Goal: Transaction & Acquisition: Purchase product/service

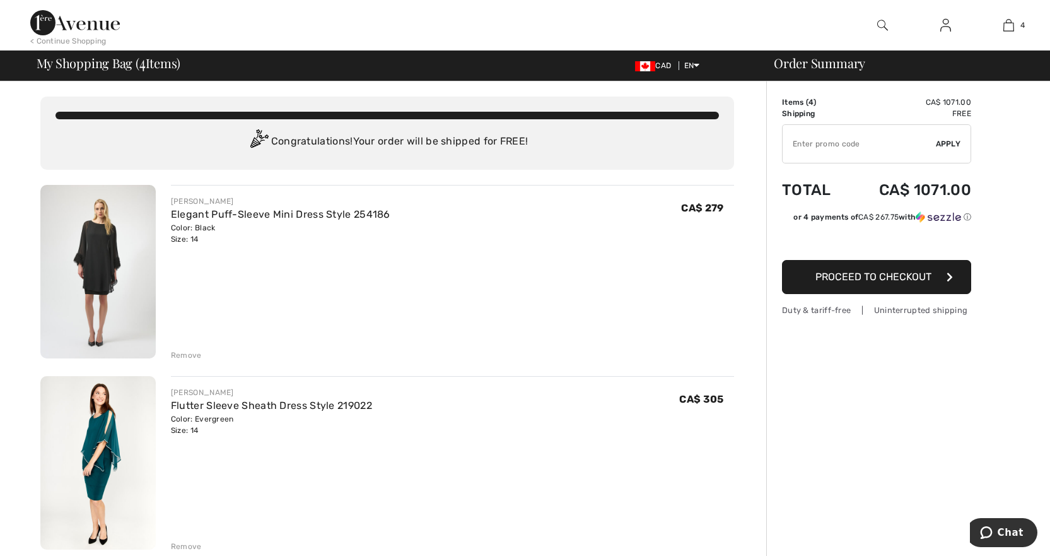
click at [868, 280] on span "Proceed to Checkout" at bounding box center [874, 277] width 116 height 12
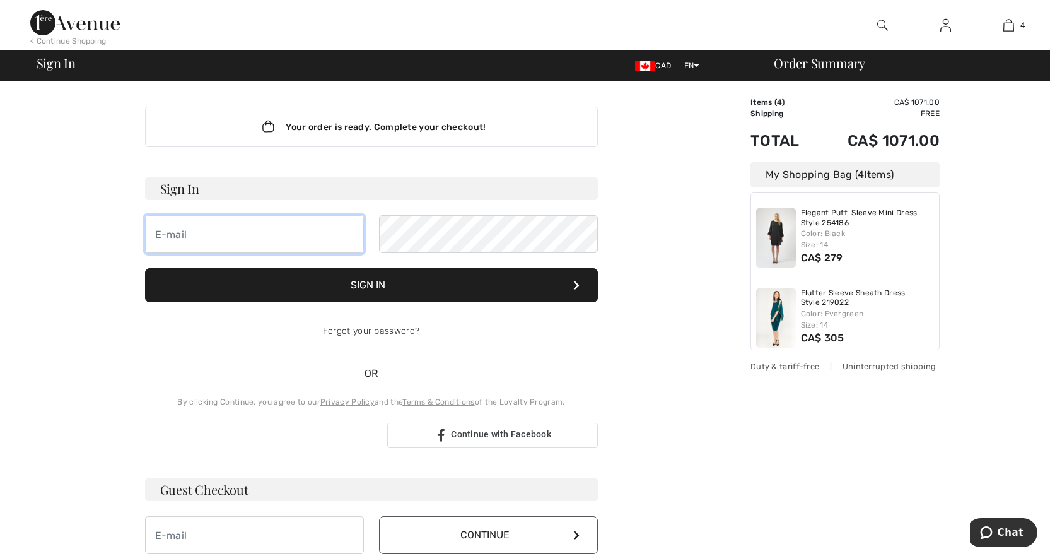
click at [268, 238] on input "email" at bounding box center [254, 234] width 219 height 38
type input "[EMAIL_ADDRESS][DOMAIN_NAME]"
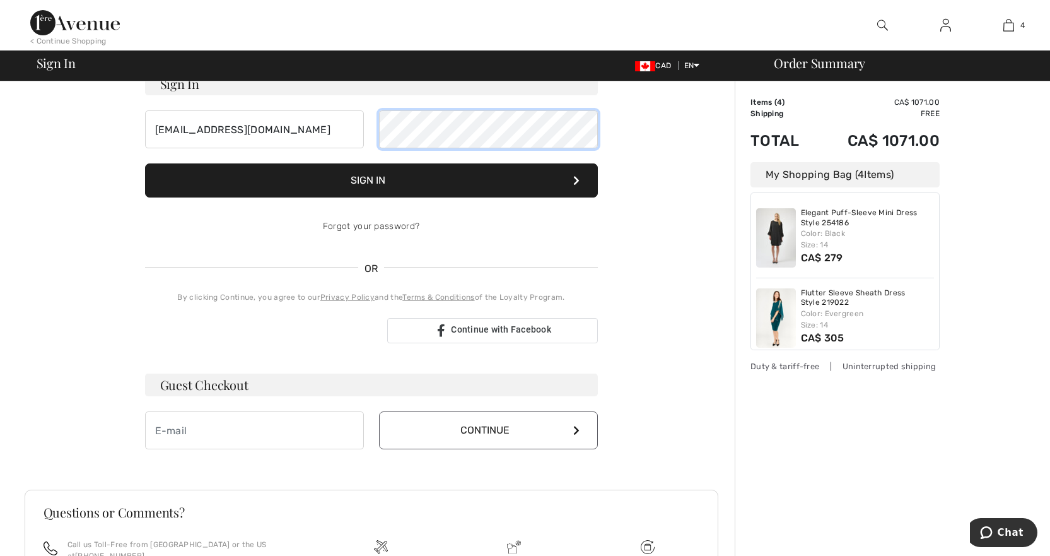
scroll to position [237, 0]
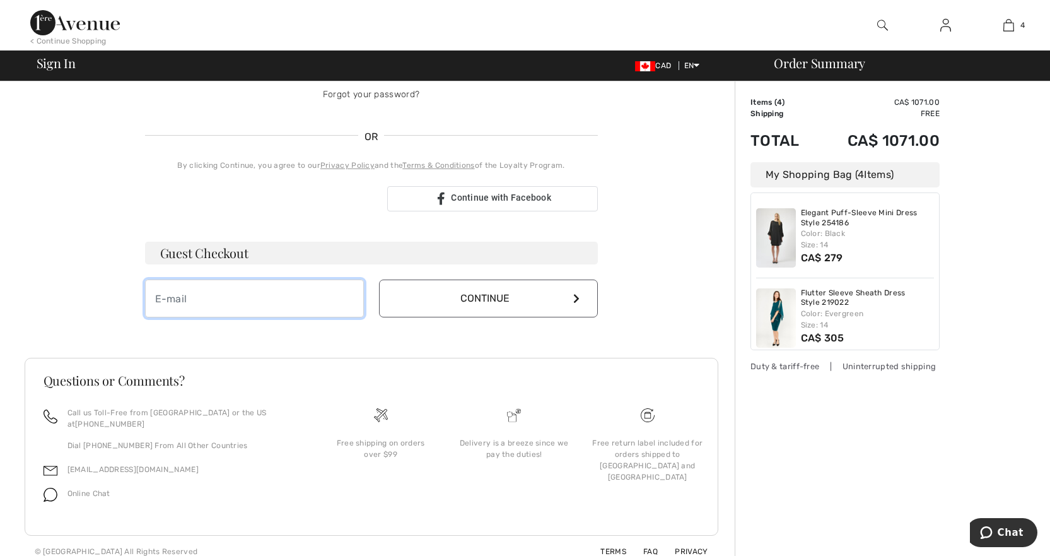
click at [204, 289] on input "email" at bounding box center [254, 299] width 219 height 38
click at [237, 307] on input "email" at bounding box center [254, 299] width 219 height 38
type input "[EMAIL_ADDRESS][DOMAIN_NAME]"
click at [471, 292] on button "Continue" at bounding box center [488, 299] width 219 height 38
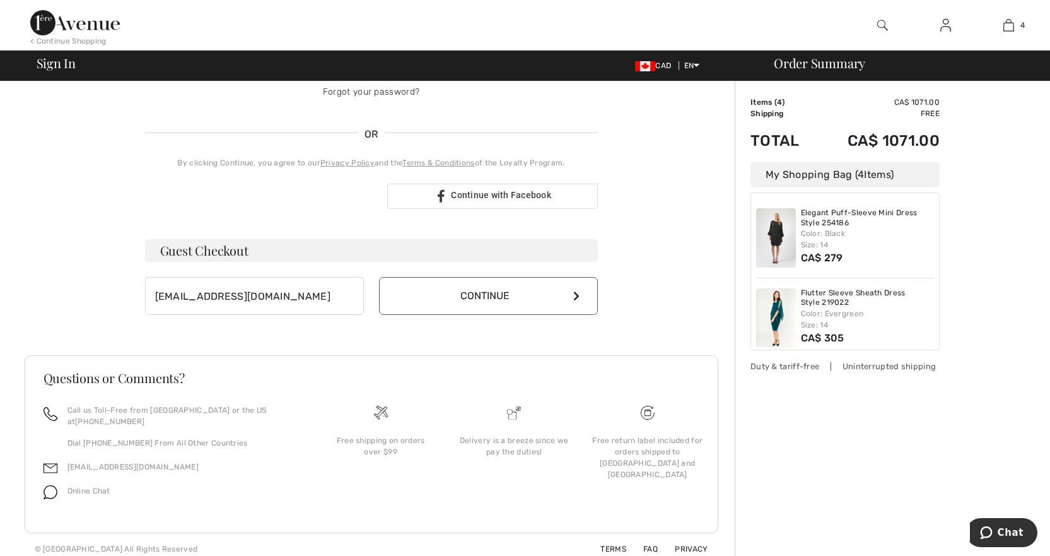
scroll to position [237, 0]
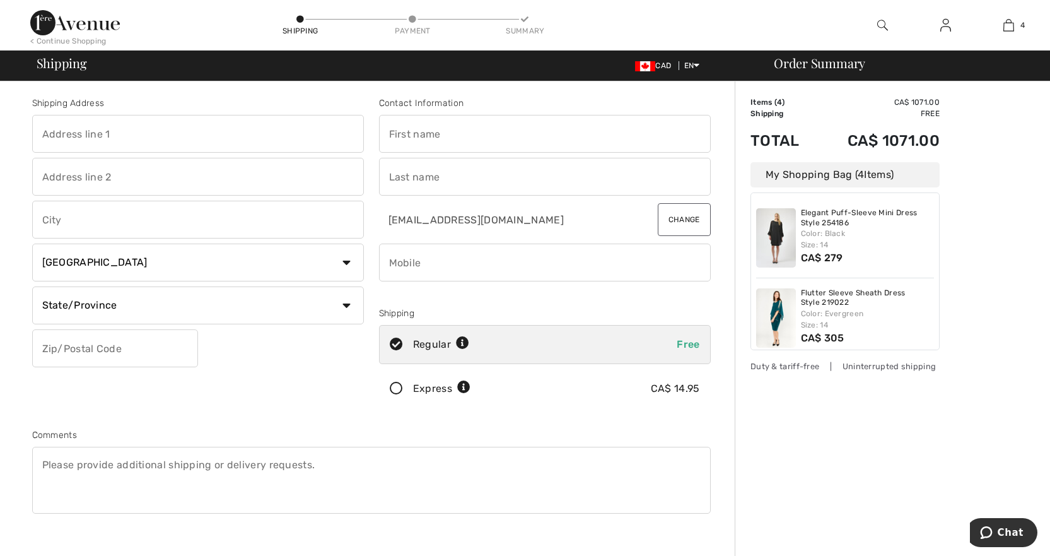
click at [391, 385] on icon at bounding box center [396, 388] width 33 height 13
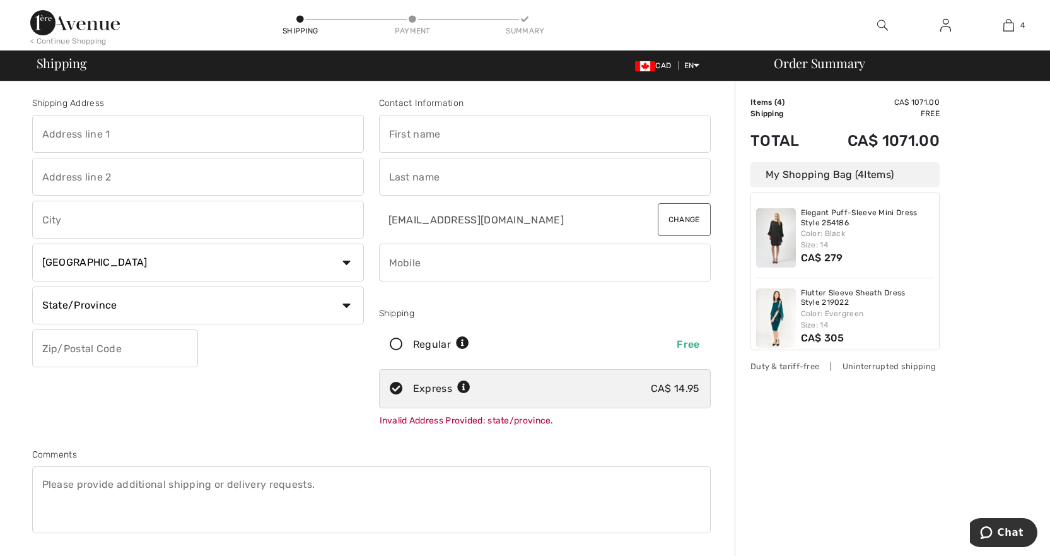
click at [133, 134] on input "text" at bounding box center [198, 134] width 332 height 38
type input "[STREET_ADDRESS]"
type input "Douglas"
select select "NB"
type input "e3G7N1"
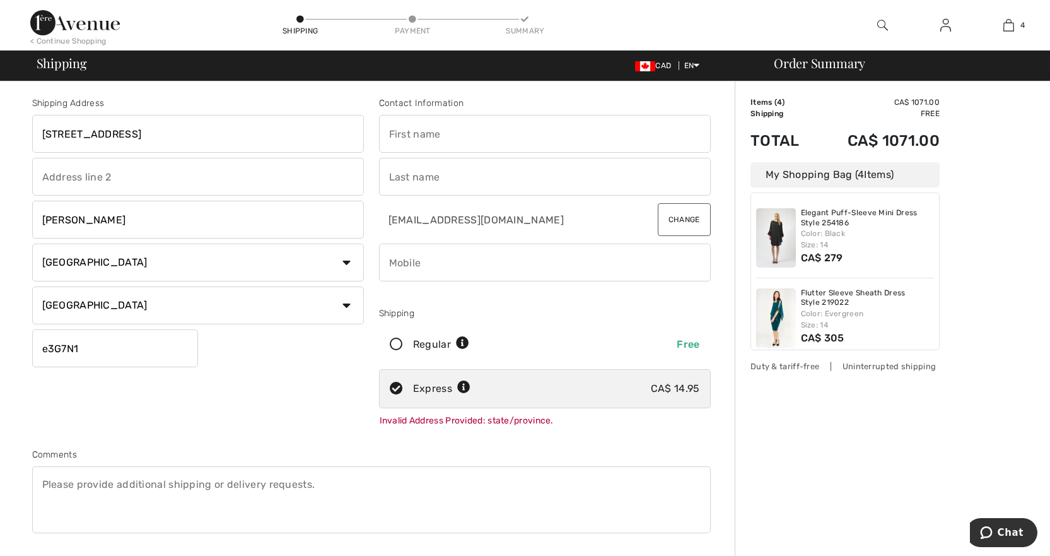
type input "Kim"
type input "Tucker"
type input "5064472470"
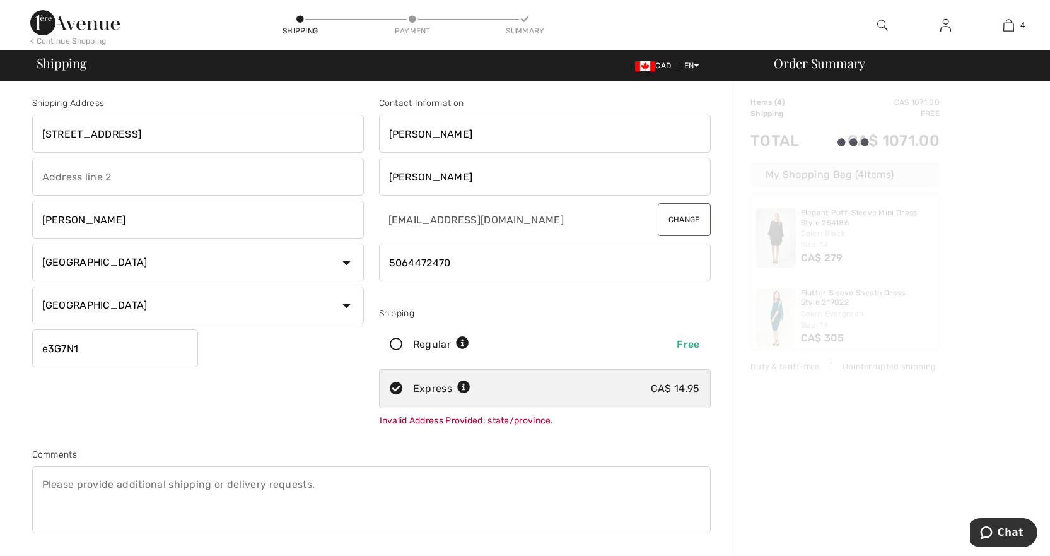
type input "E3G7N1"
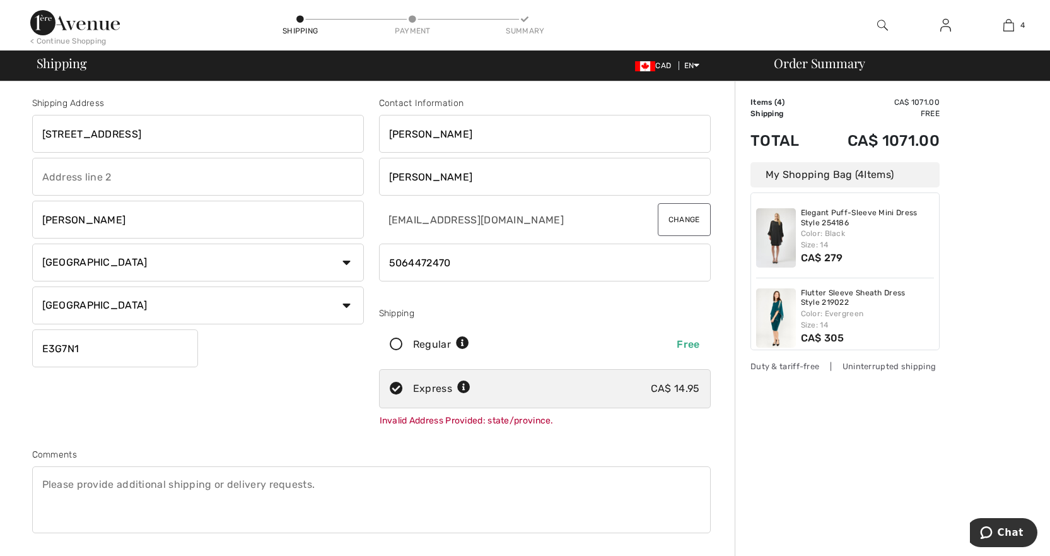
scroll to position [126, 0]
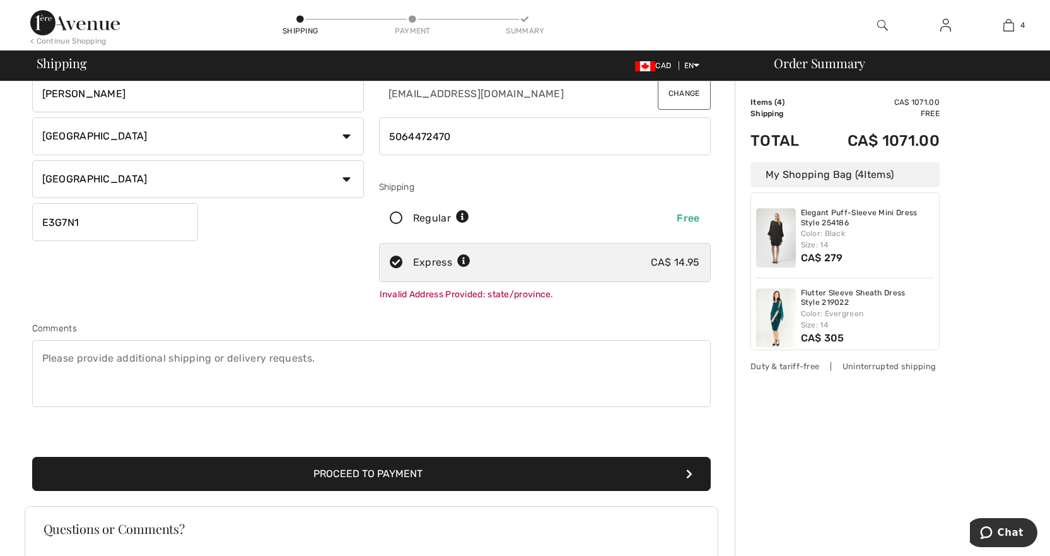
click at [388, 214] on icon at bounding box center [396, 218] width 33 height 13
radio input "true"
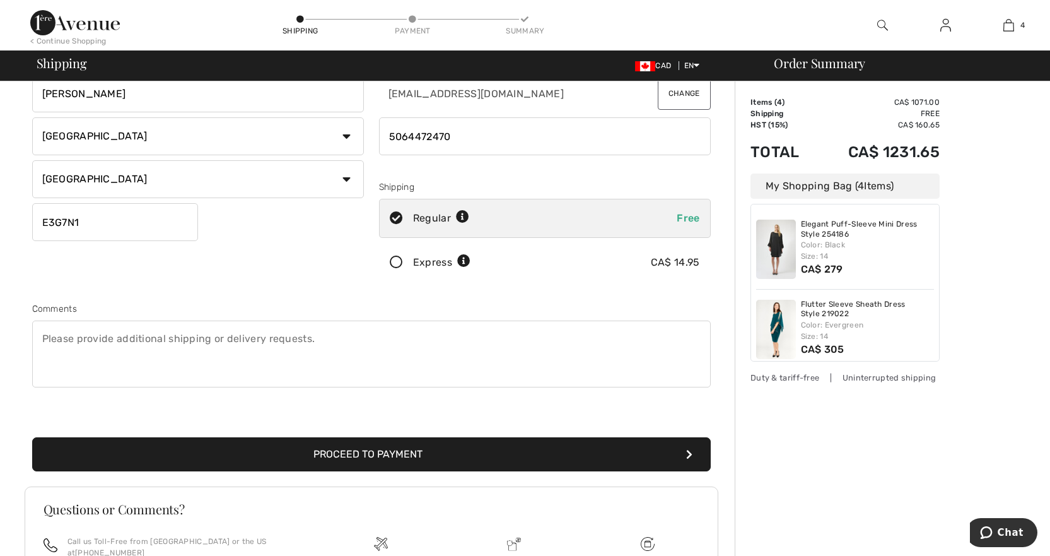
click at [397, 259] on icon at bounding box center [396, 262] width 33 height 13
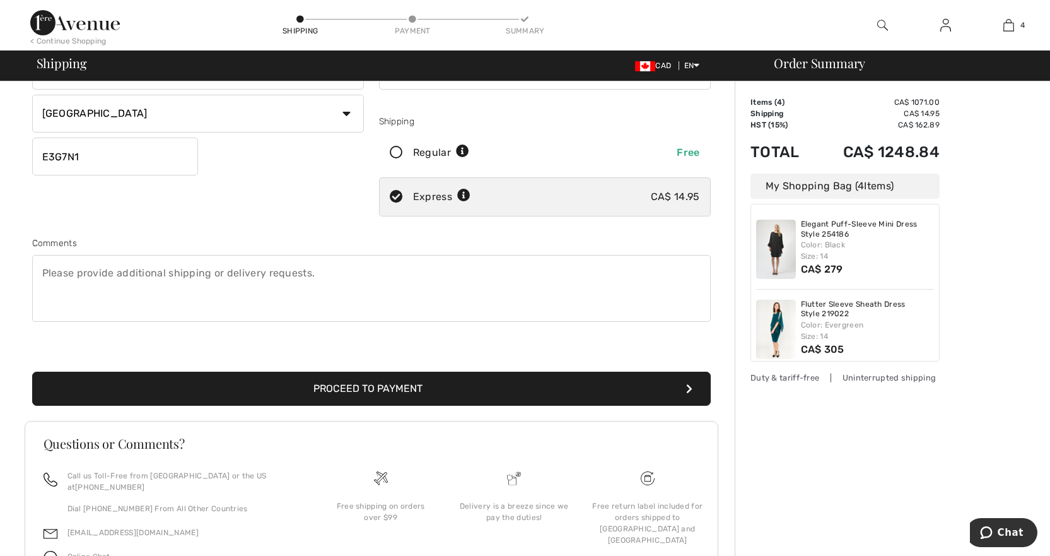
scroll to position [255, 0]
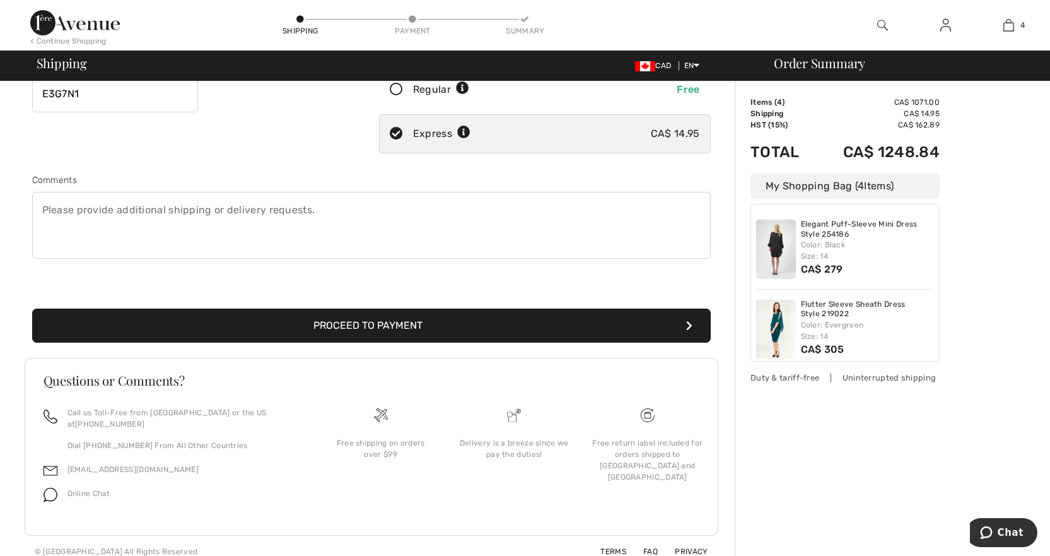
click at [98, 489] on span "Online Chat" at bounding box center [89, 493] width 43 height 9
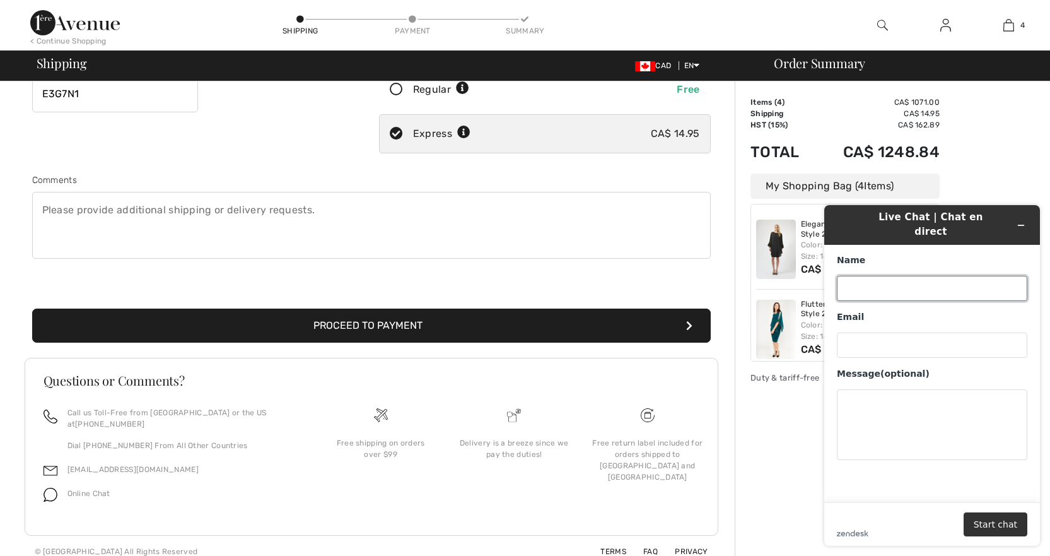
click at [914, 276] on input "Name" at bounding box center [932, 288] width 191 height 25
click at [885, 280] on input "Name" at bounding box center [932, 288] width 191 height 25
type input "Kim"
click at [883, 332] on input "Email" at bounding box center [932, 344] width 191 height 25
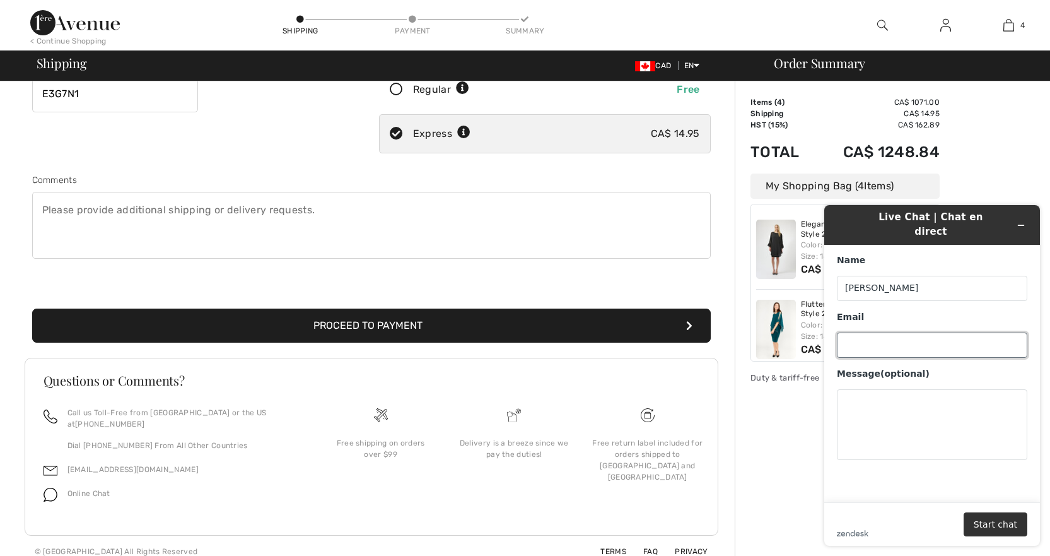
type input "[EMAIL_ADDRESS][DOMAIN_NAME]"
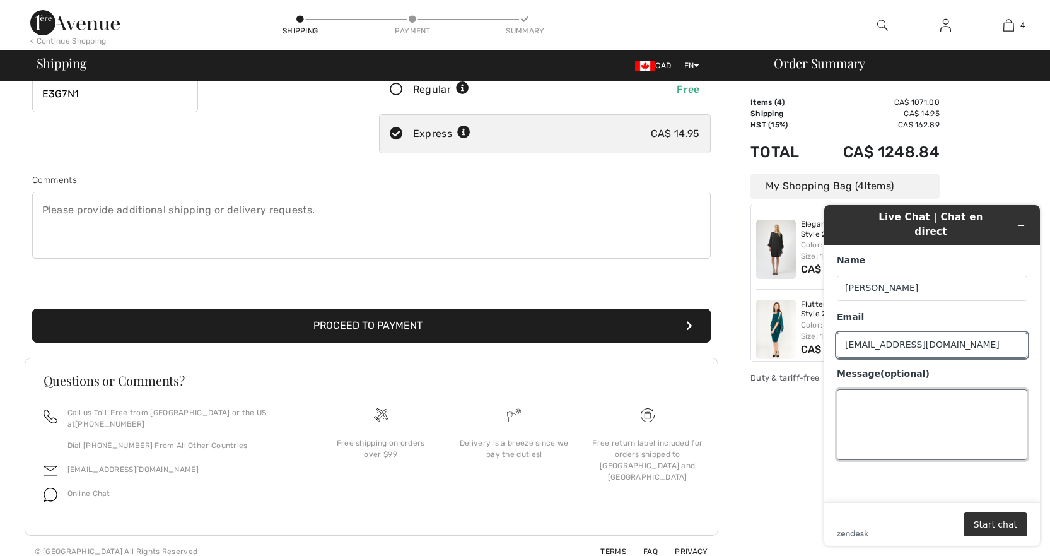
click at [894, 433] on textarea "Message (optional)" at bounding box center [932, 424] width 191 height 71
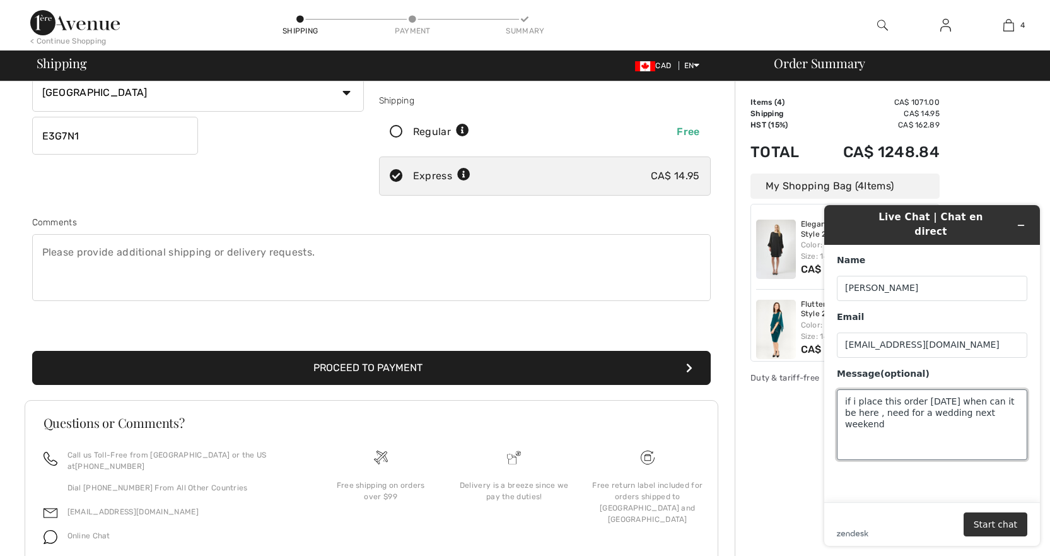
scroll to position [192, 0]
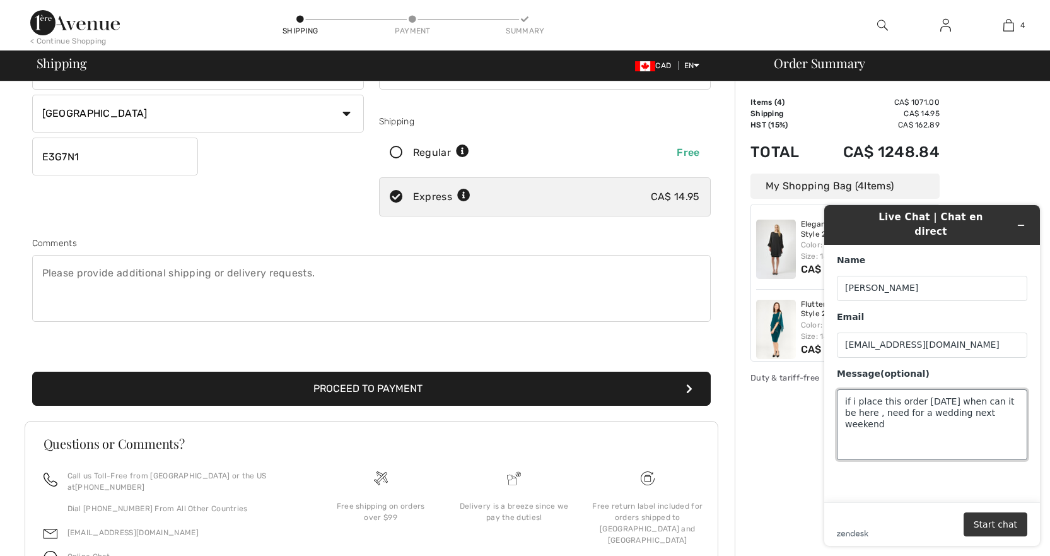
type textarea "if i place this order [DATE] when can it be here , need for a wedding next week…"
click at [989, 521] on button "Start chat" at bounding box center [996, 524] width 64 height 24
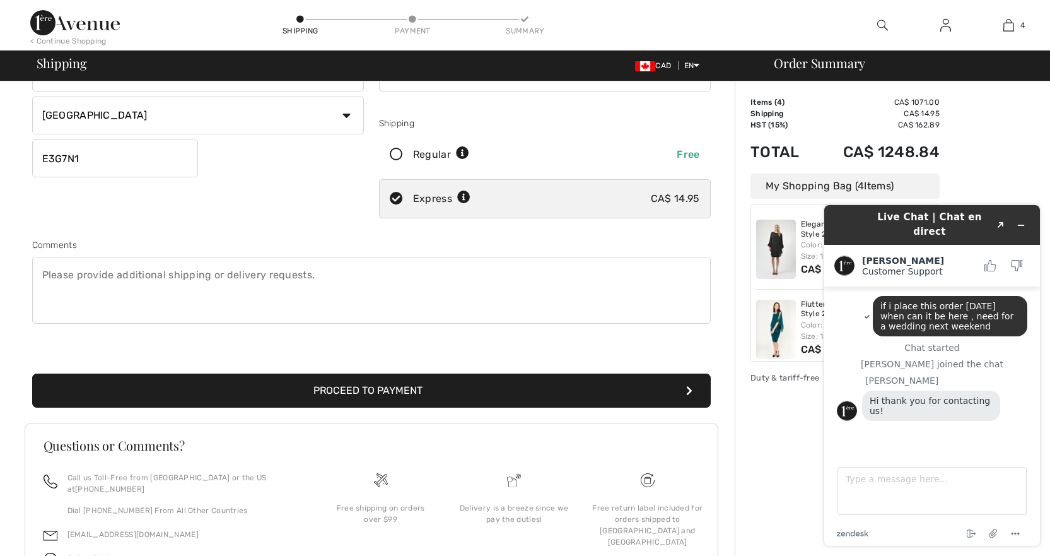
scroll to position [129, 0]
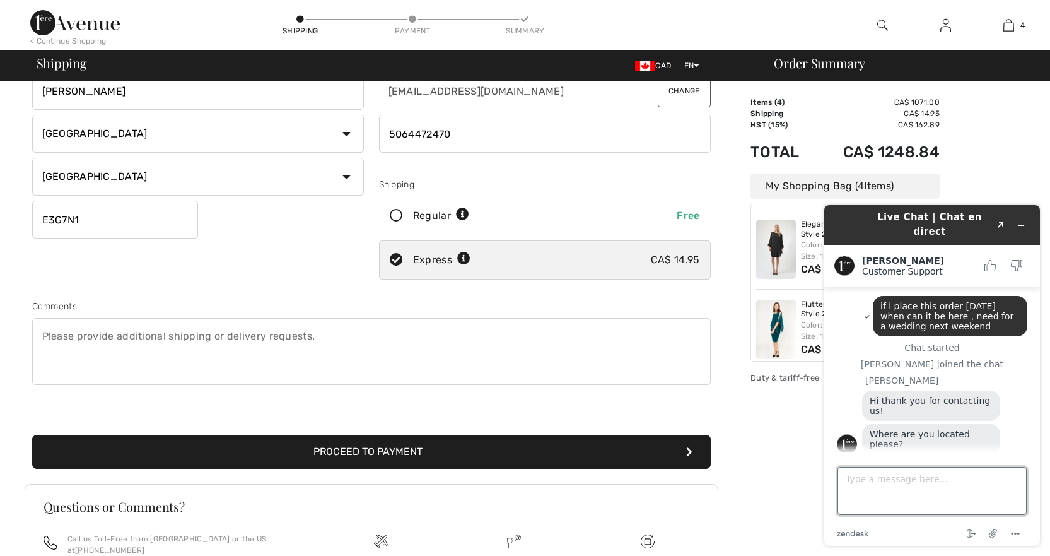
click at [933, 482] on textarea "Type a message here..." at bounding box center [932, 491] width 189 height 48
type textarea "[GEOGRAPHIC_DATA] [GEOGRAPHIC_DATA]"
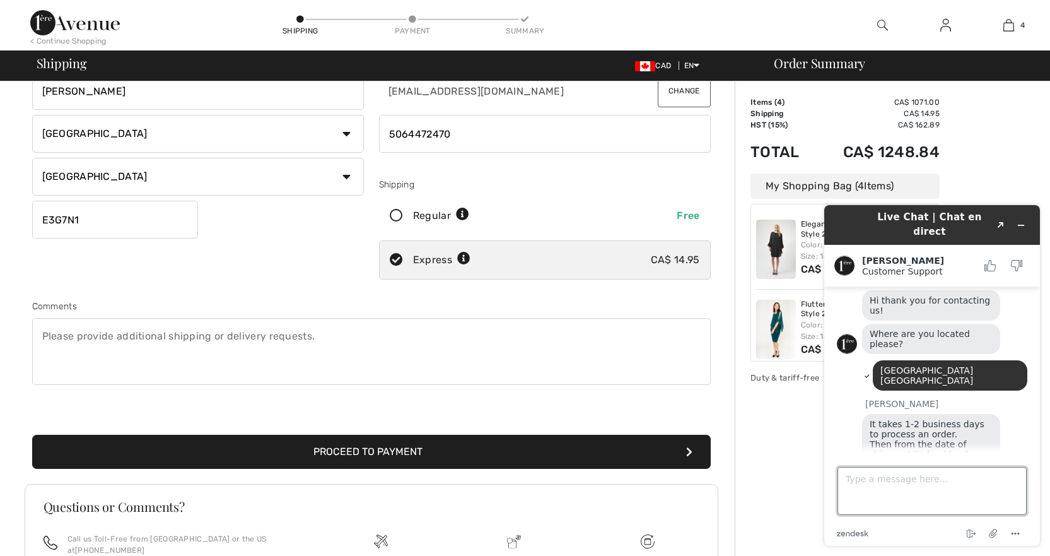
scroll to position [168, 0]
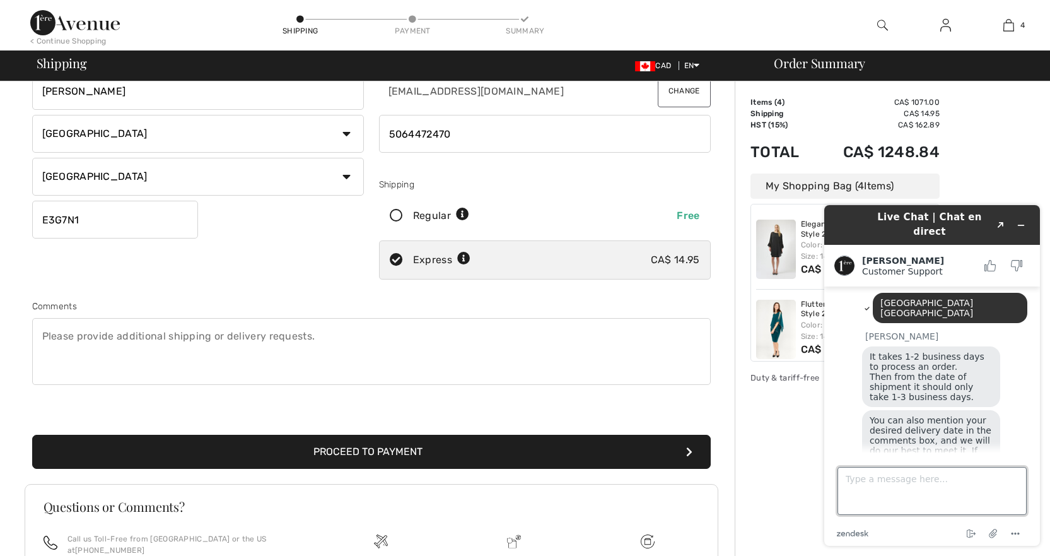
click at [883, 488] on textarea "Type a message here..." at bounding box center [932, 491] width 189 height 48
type textarea "ok will try it, if they dont arrive can they be returned"
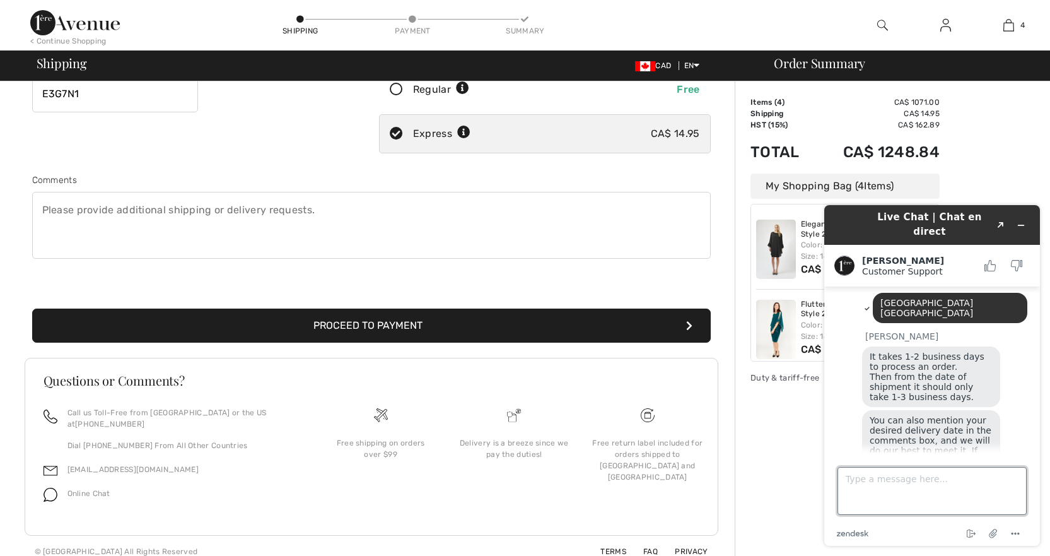
scroll to position [204, 0]
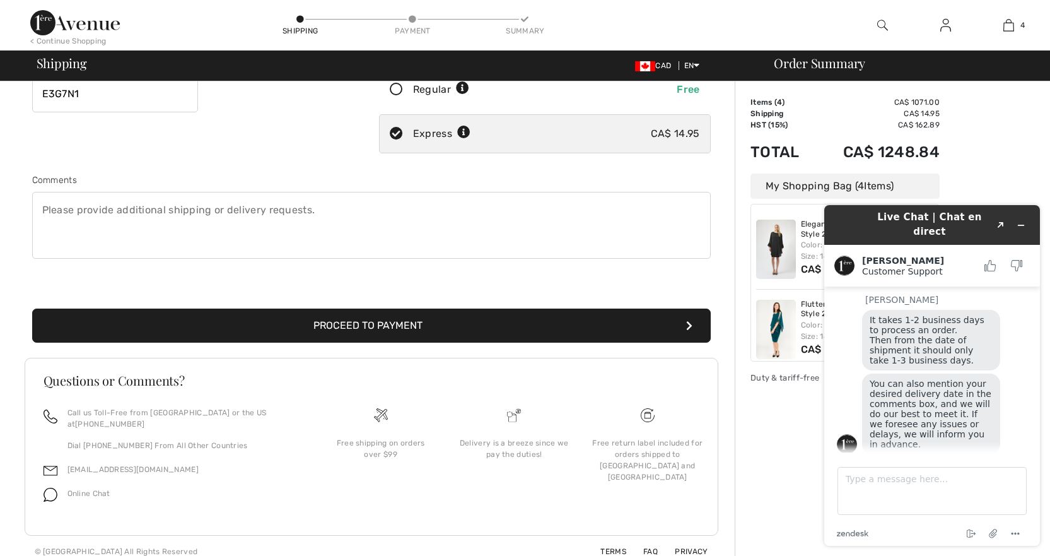
click at [88, 220] on textarea at bounding box center [371, 225] width 679 height 67
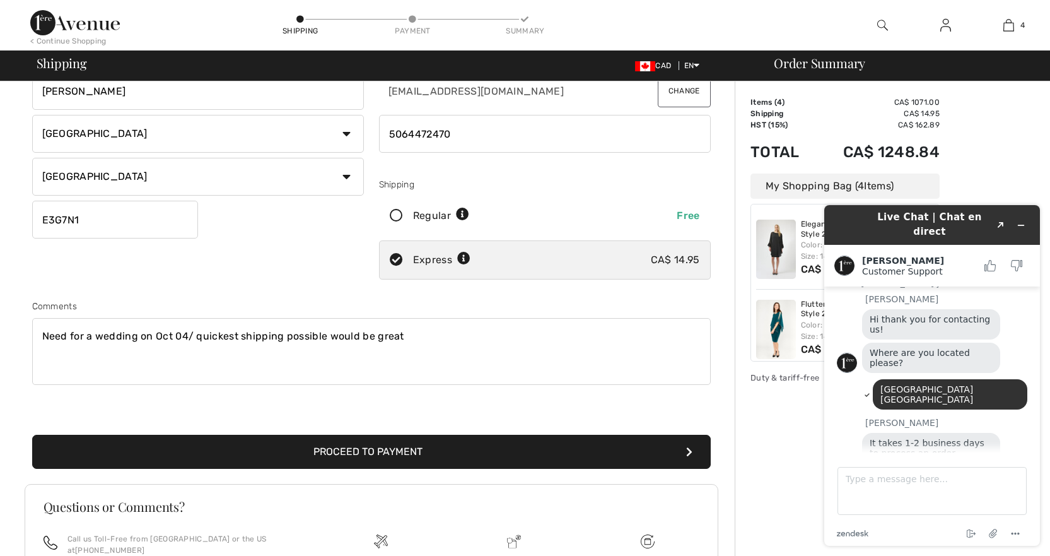
scroll to position [229, 0]
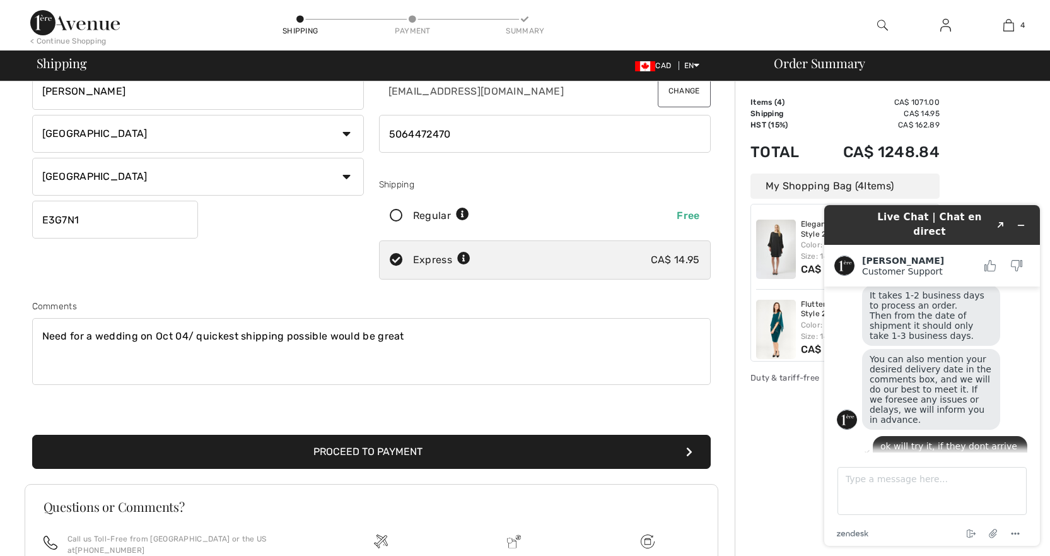
type textarea "Need for a wedding on Oct 04/ quickest shipping possible would be great"
click at [374, 442] on button "Proceed to Payment" at bounding box center [371, 452] width 679 height 34
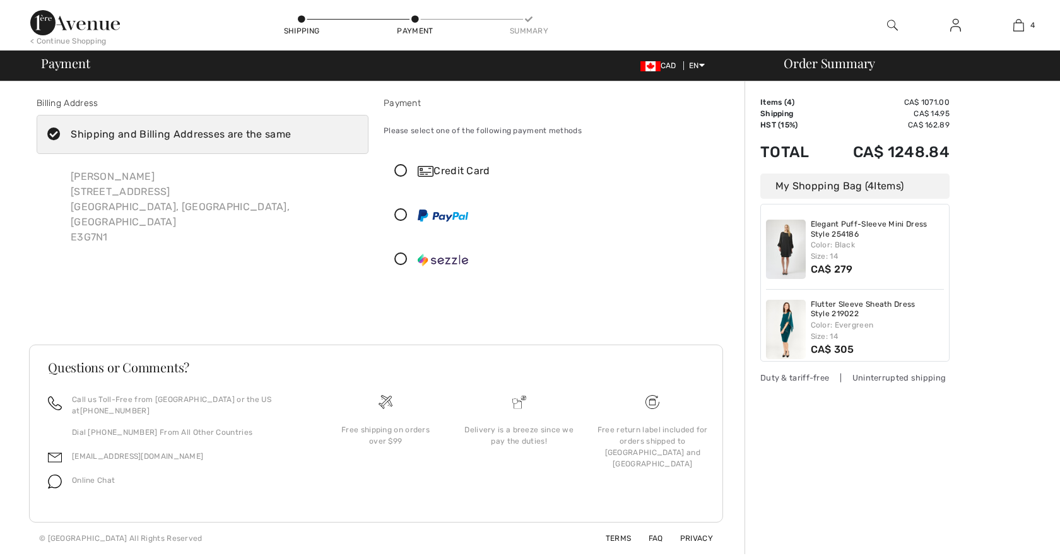
click at [396, 206] on div at bounding box center [544, 215] width 321 height 38
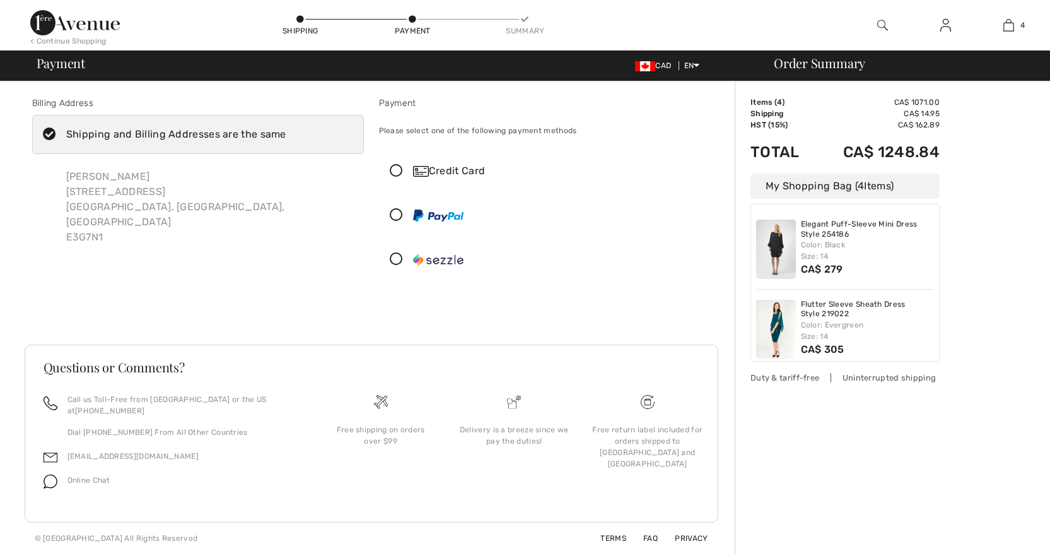
scroll to position [232, 0]
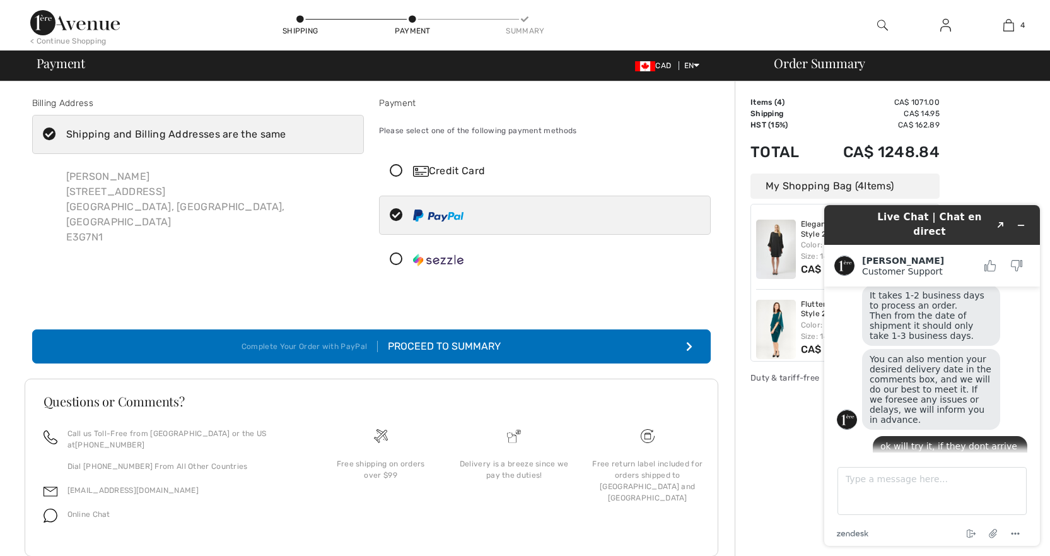
click at [440, 347] on div "Proceed to Summary" at bounding box center [439, 346] width 123 height 15
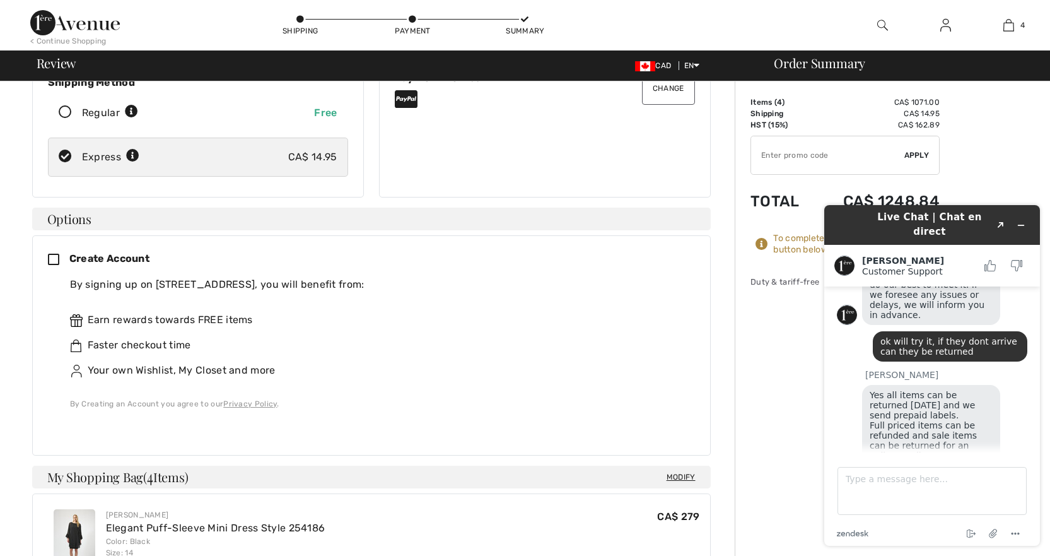
scroll to position [203, 0]
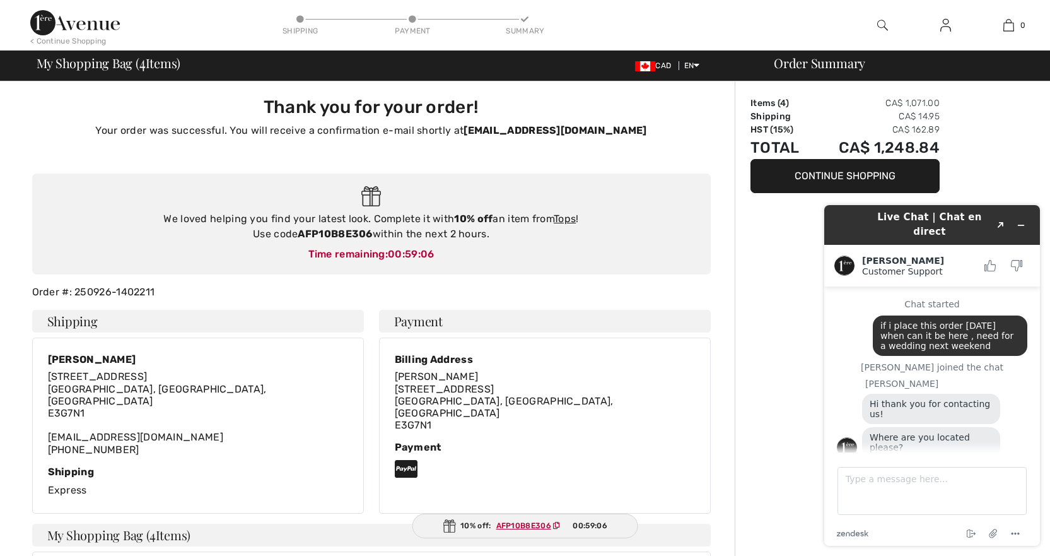
scroll to position [337, 0]
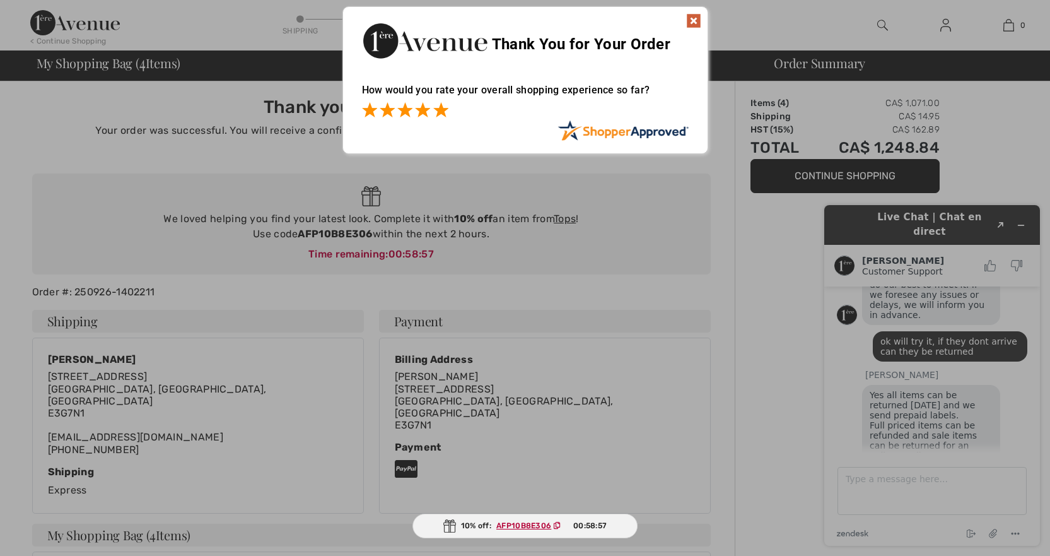
click at [442, 112] on span at bounding box center [440, 109] width 15 height 15
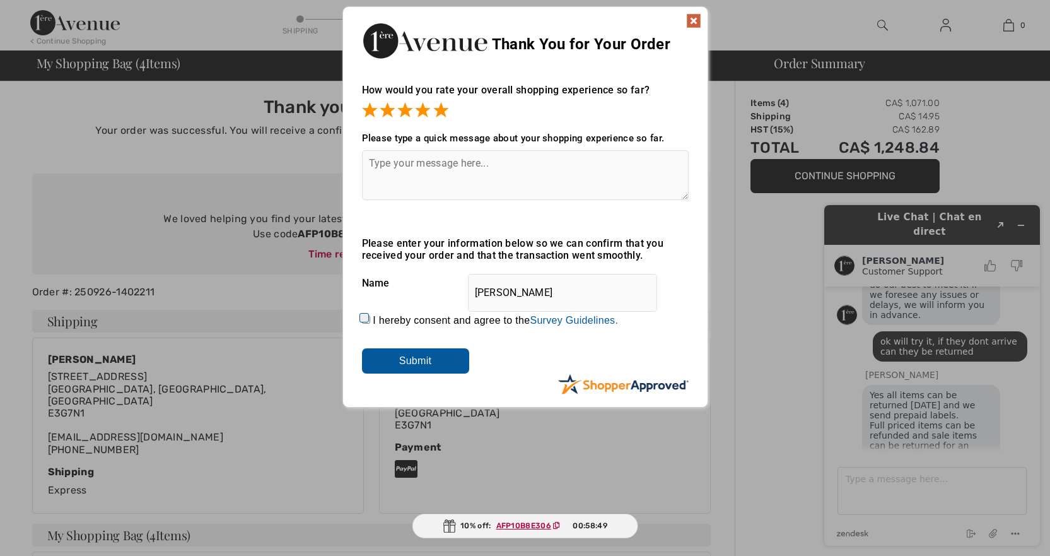
click at [432, 355] on input "Submit" at bounding box center [415, 360] width 107 height 25
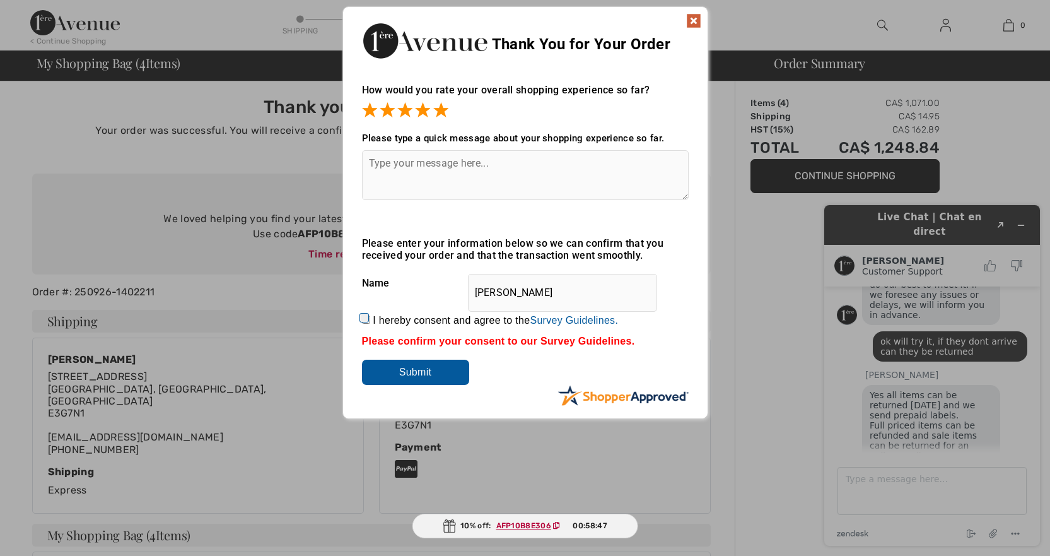
click at [445, 375] on input "Submit" at bounding box center [415, 372] width 107 height 25
click at [691, 25] on img at bounding box center [693, 20] width 15 height 15
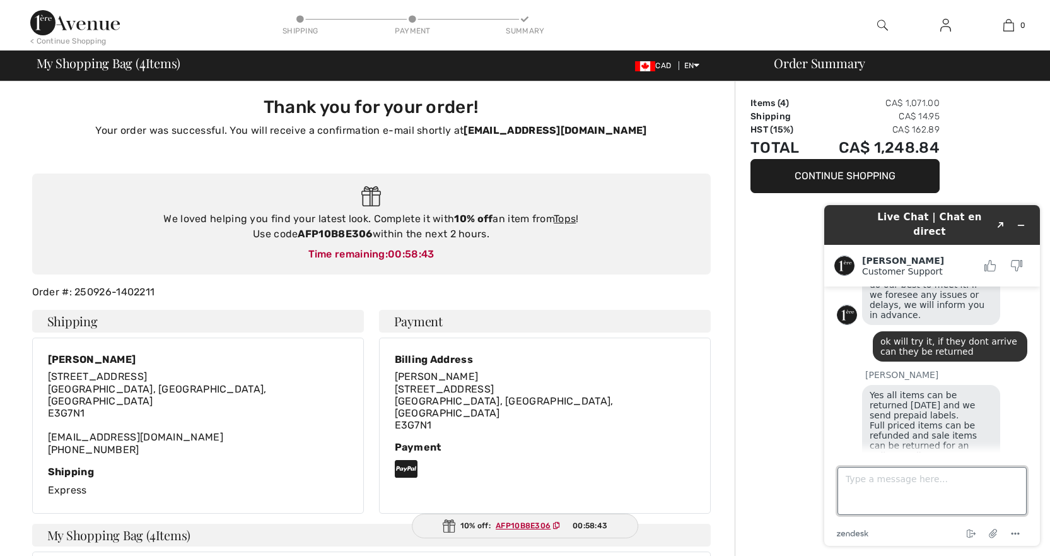
click at [881, 494] on textarea "Type a message here..." at bounding box center [932, 491] width 189 height 48
type textarea "perfect thanks, order placed"
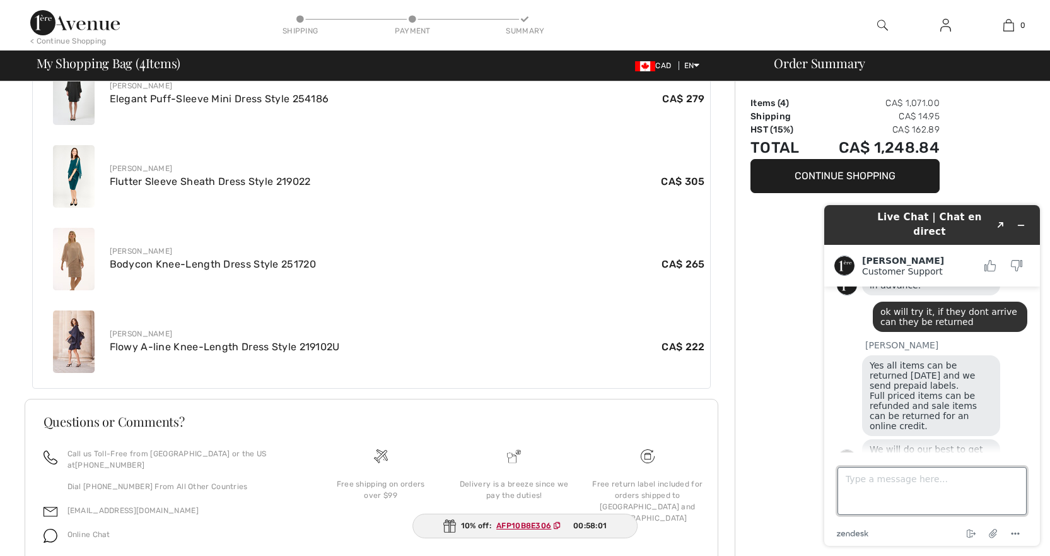
scroll to position [429, 0]
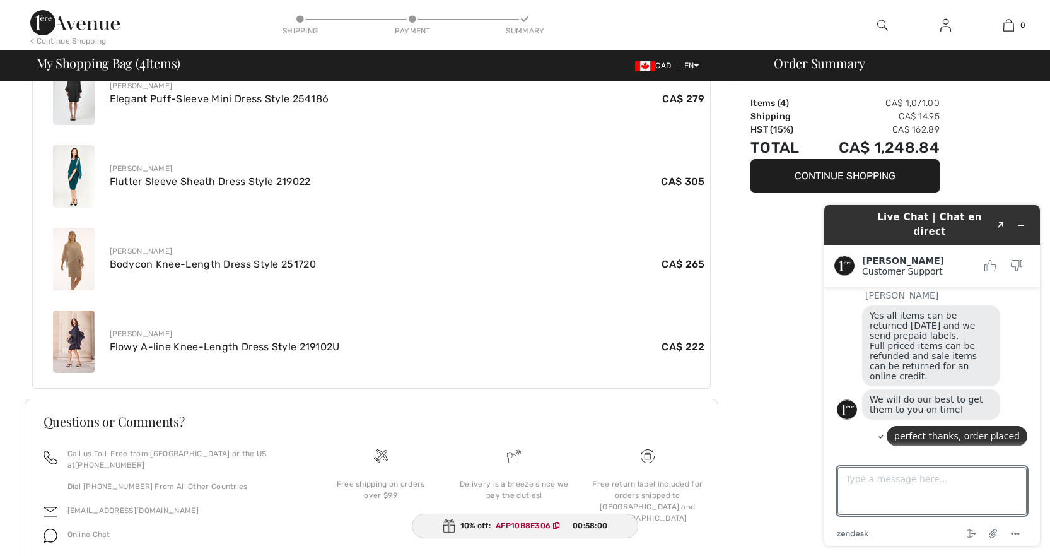
click at [782, 349] on div "Order Summary Items ( 4 ) CA$ 1,071.00 Shipping CA$ 14.95 HST (15%) CA$ 162.89 …" at bounding box center [892, 93] width 315 height 1032
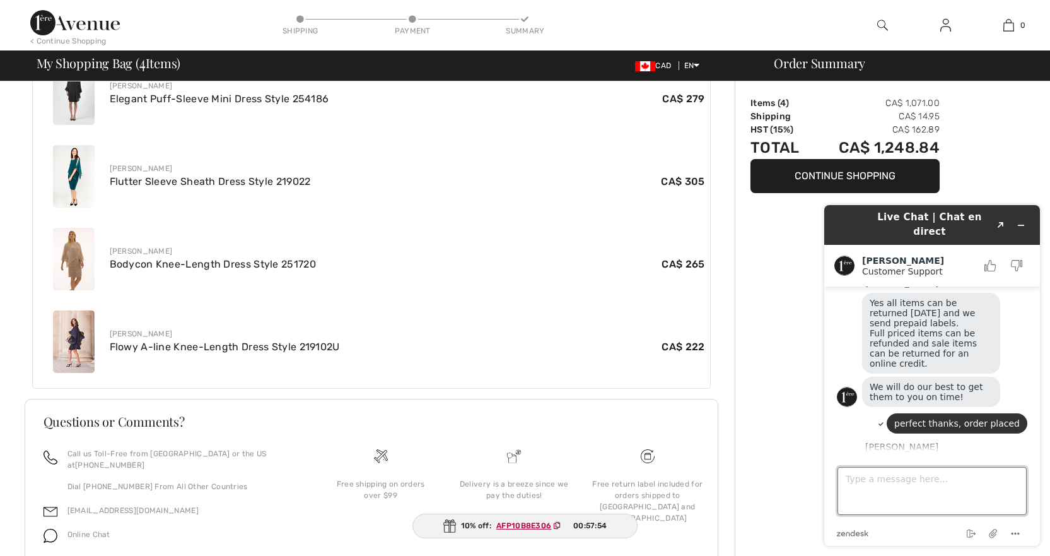
click at [907, 485] on textarea "Type a message here..." at bounding box center [932, 491] width 189 height 48
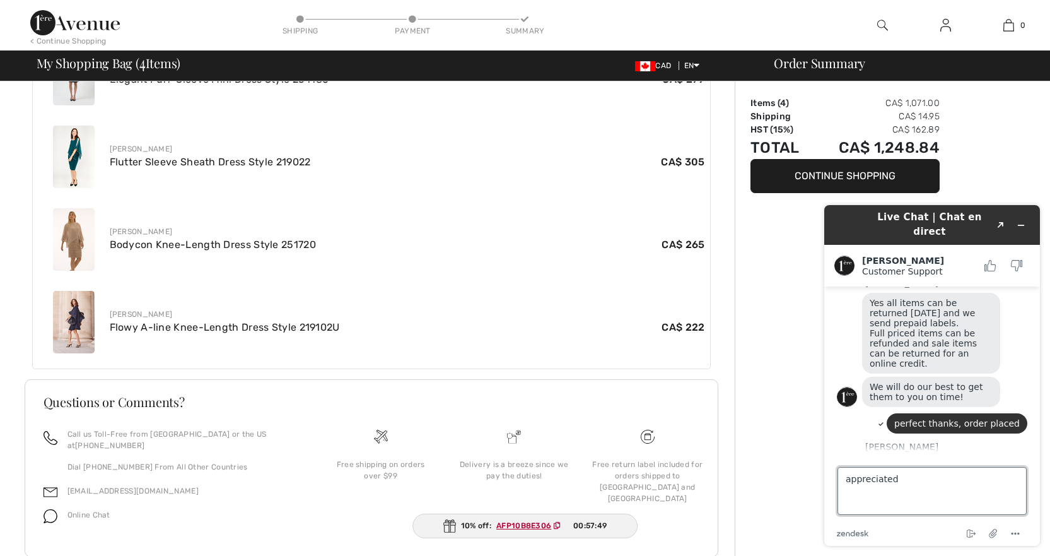
scroll to position [534, 0]
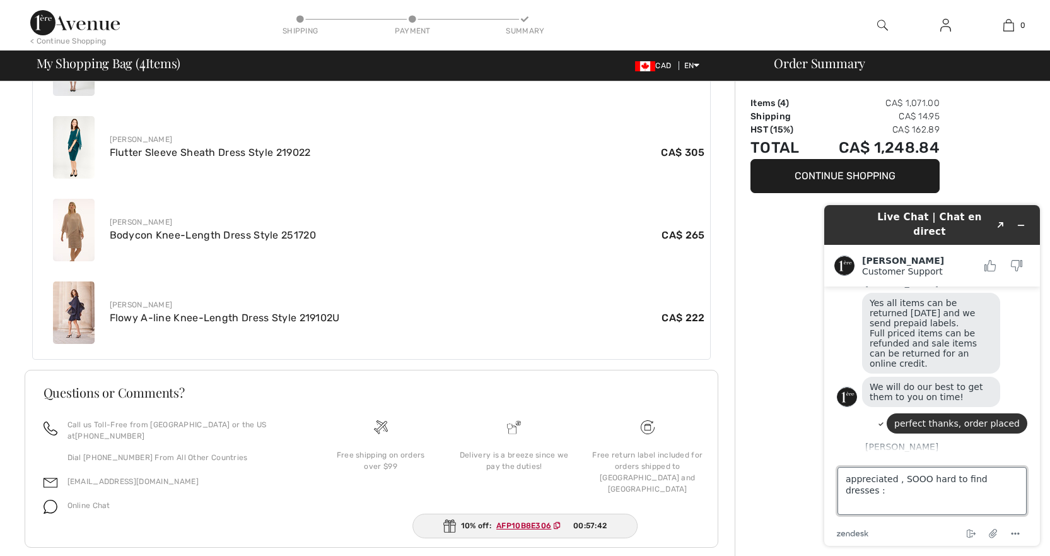
type textarea "appreciated , SOOO hard to find dresses :)"
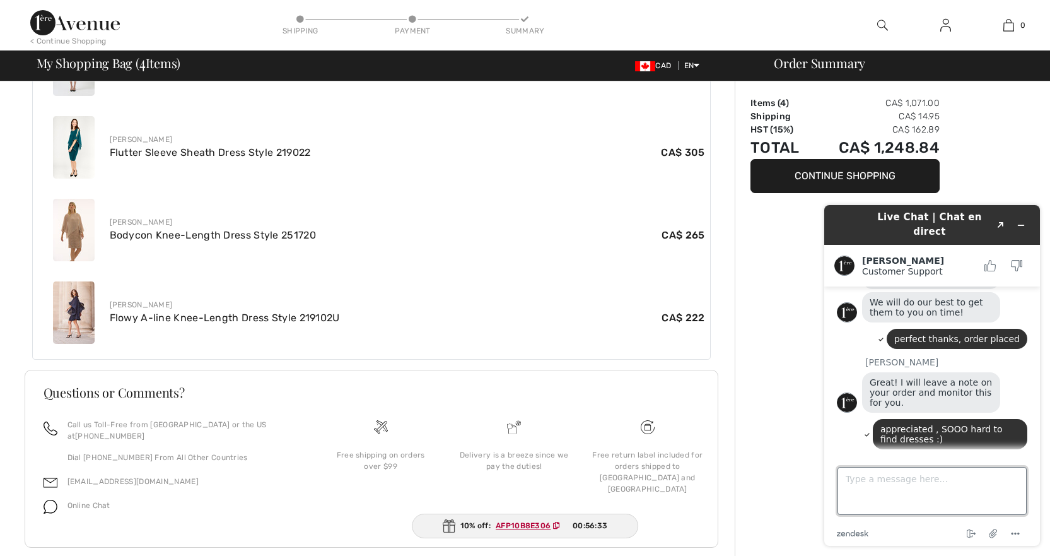
scroll to position [511, 0]
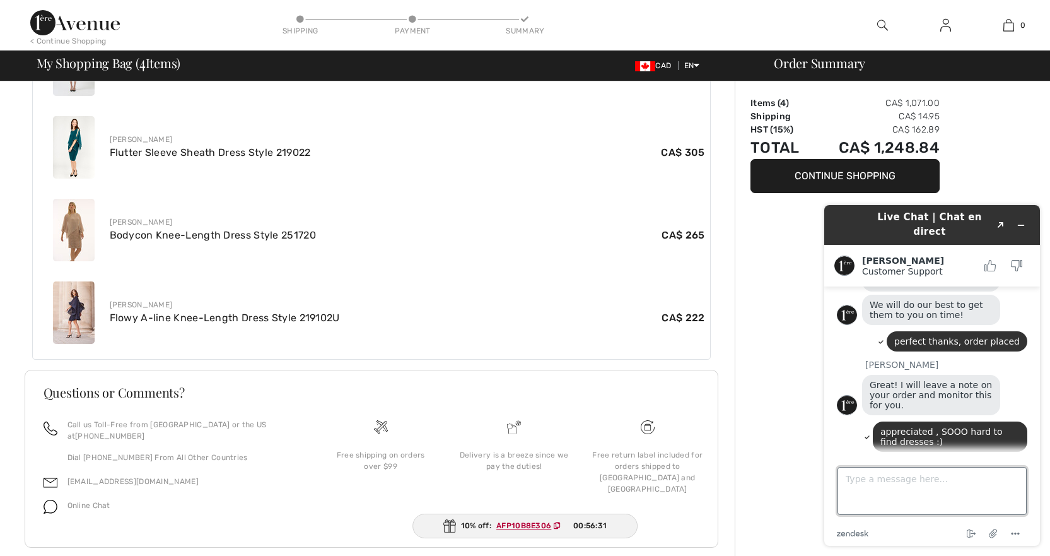
click at [885, 475] on textarea "Type a message here..." at bounding box center [932, 491] width 189 height 48
type textarea "i am sure i will"
